Goal: Browse casually

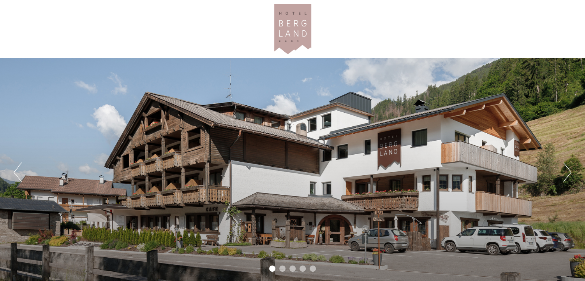
click at [532, 66] on div "Previous Next 1 2 3 4 5" at bounding box center [292, 172] width 585 height 228
click at [571, 168] on div "Previous Next 1 2 3 4 5" at bounding box center [292, 172] width 585 height 228
click at [567, 170] on button "Next" at bounding box center [567, 172] width 8 height 19
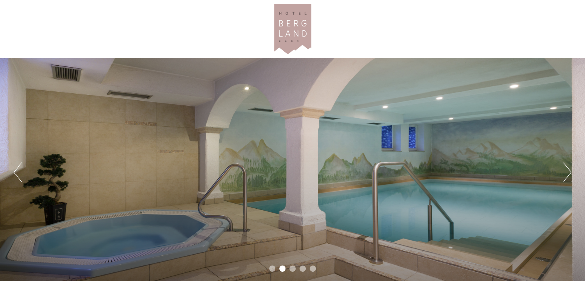
click at [567, 170] on button "Next" at bounding box center [567, 172] width 8 height 19
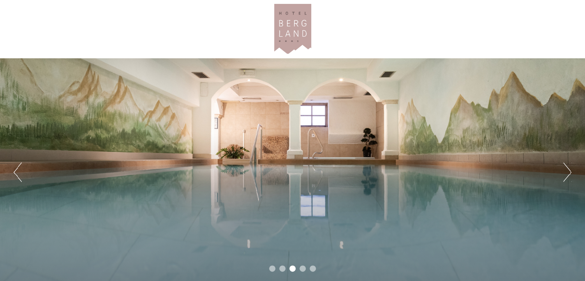
click at [567, 170] on button "Next" at bounding box center [567, 172] width 8 height 19
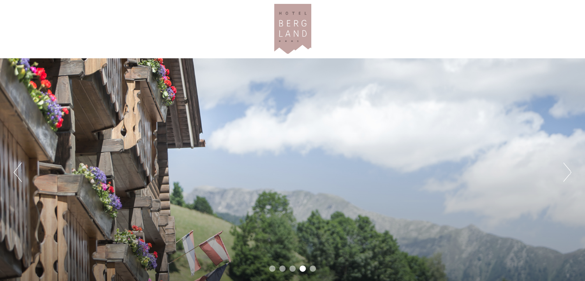
click at [205, 201] on div "Previous Next 1 2 3 4 5" at bounding box center [292, 172] width 585 height 228
click at [568, 174] on button "Next" at bounding box center [567, 172] width 8 height 19
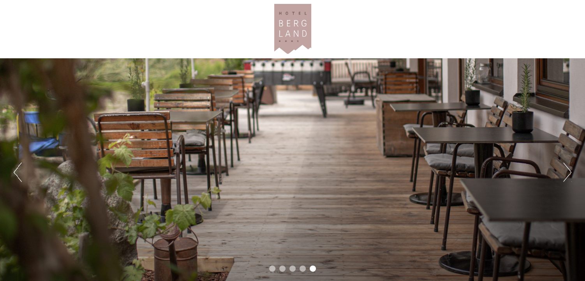
click at [568, 174] on button "Next" at bounding box center [567, 172] width 8 height 19
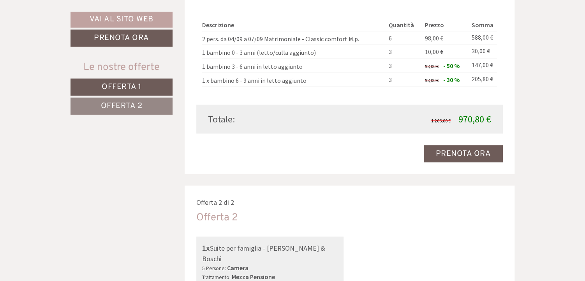
scroll to position [492, 0]
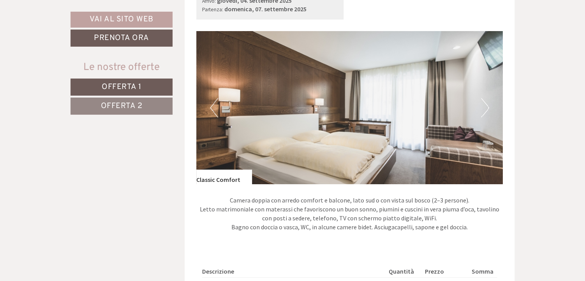
click at [486, 111] on button "Next" at bounding box center [485, 107] width 8 height 19
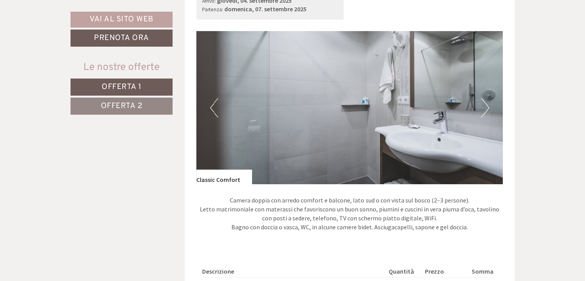
click at [486, 111] on button "Next" at bounding box center [485, 107] width 8 height 19
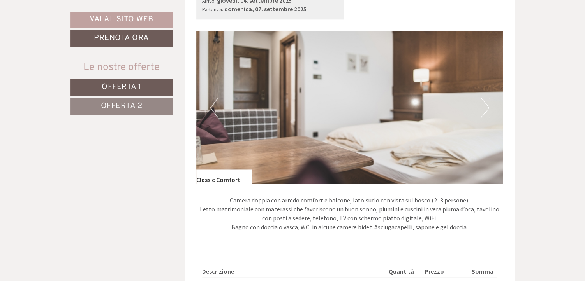
click at [486, 111] on button "Next" at bounding box center [485, 107] width 8 height 19
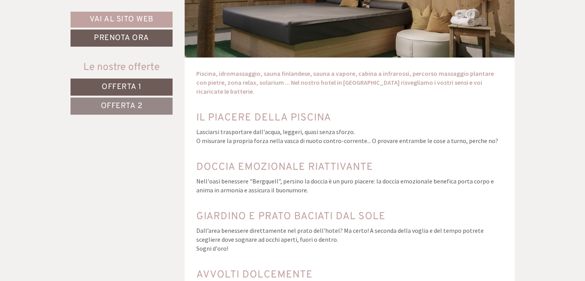
scroll to position [3201, 0]
